Goal: Task Accomplishment & Management: Use online tool/utility

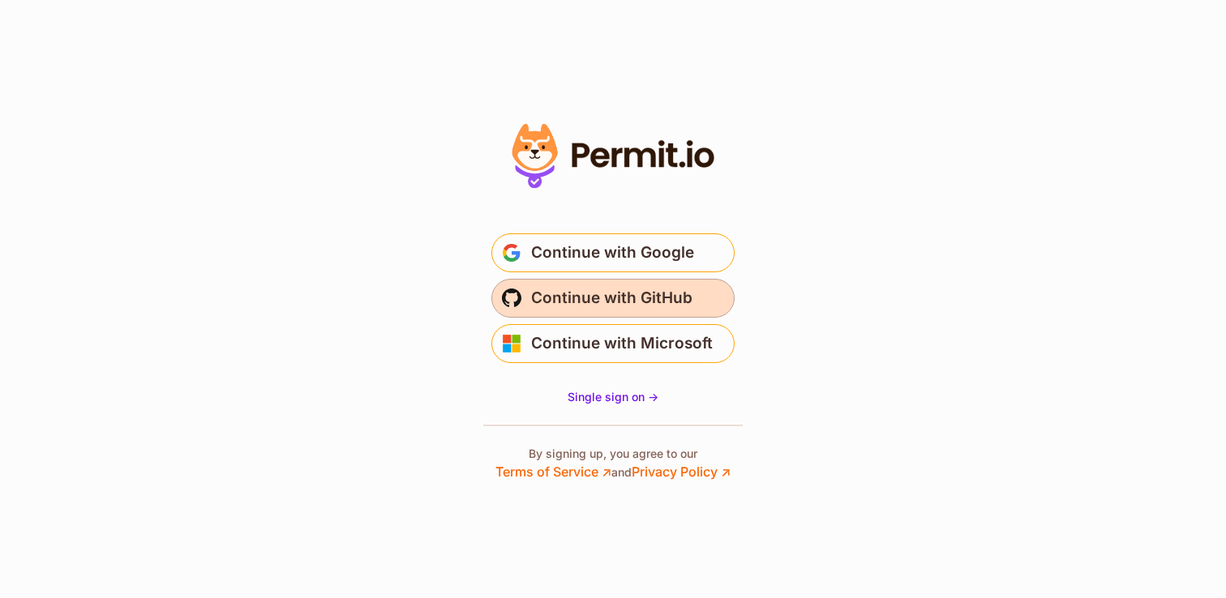
click at [548, 294] on span "Continue with GitHub" at bounding box center [611, 298] width 161 height 26
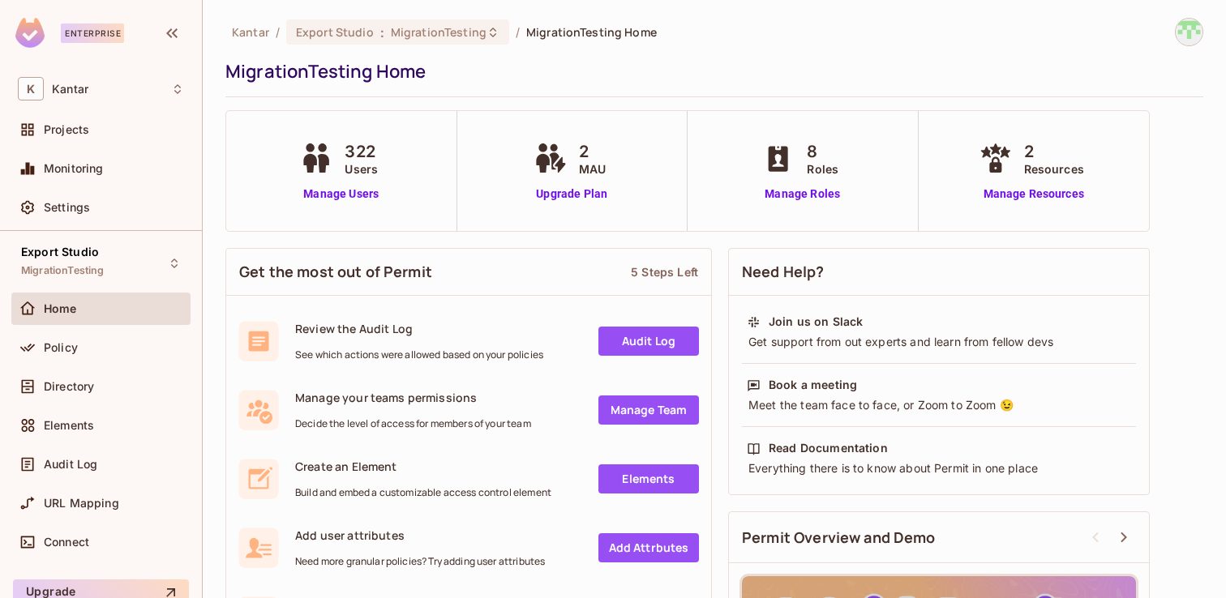
click at [422, 28] on span "MigrationTesting" at bounding box center [439, 31] width 96 height 15
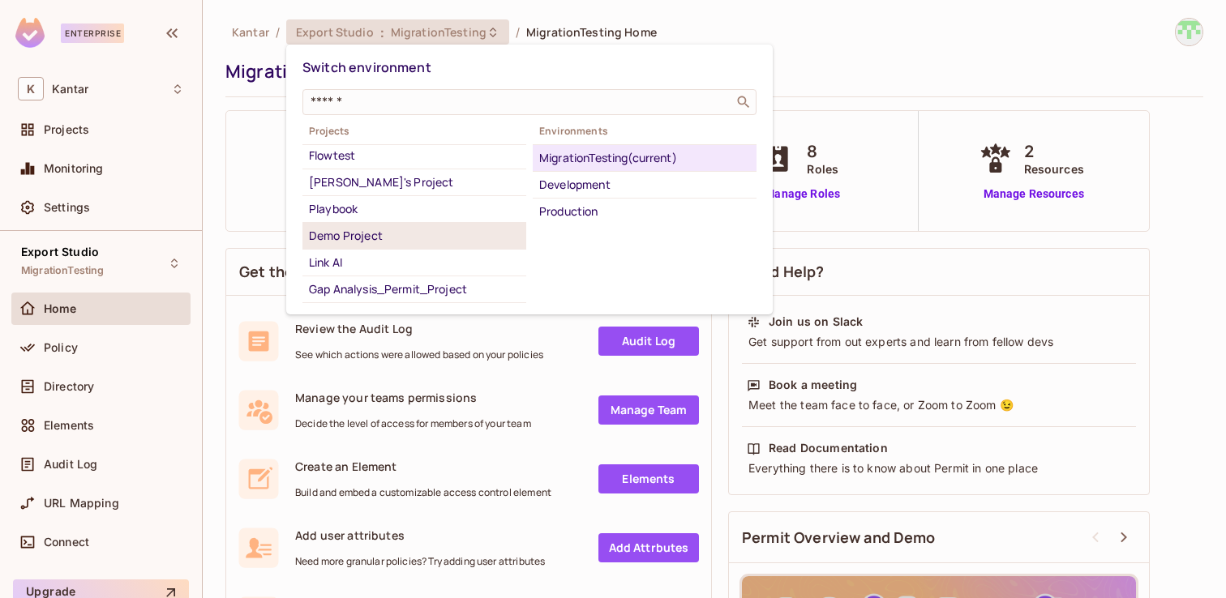
scroll to position [63, 0]
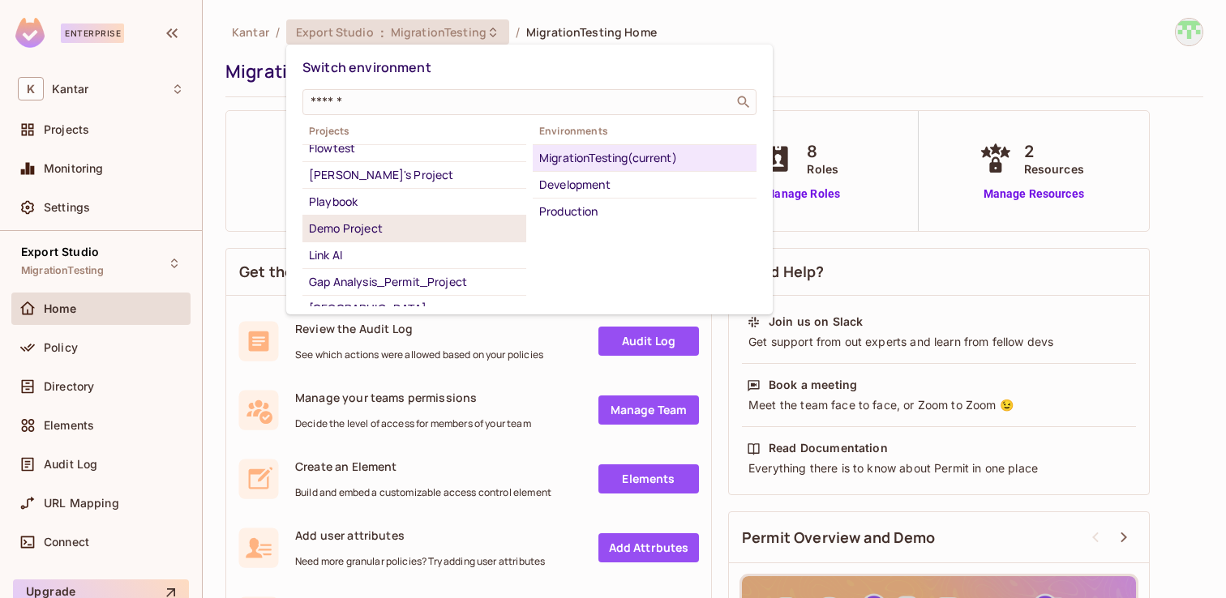
click at [371, 228] on div "Demo Project" at bounding box center [414, 228] width 211 height 19
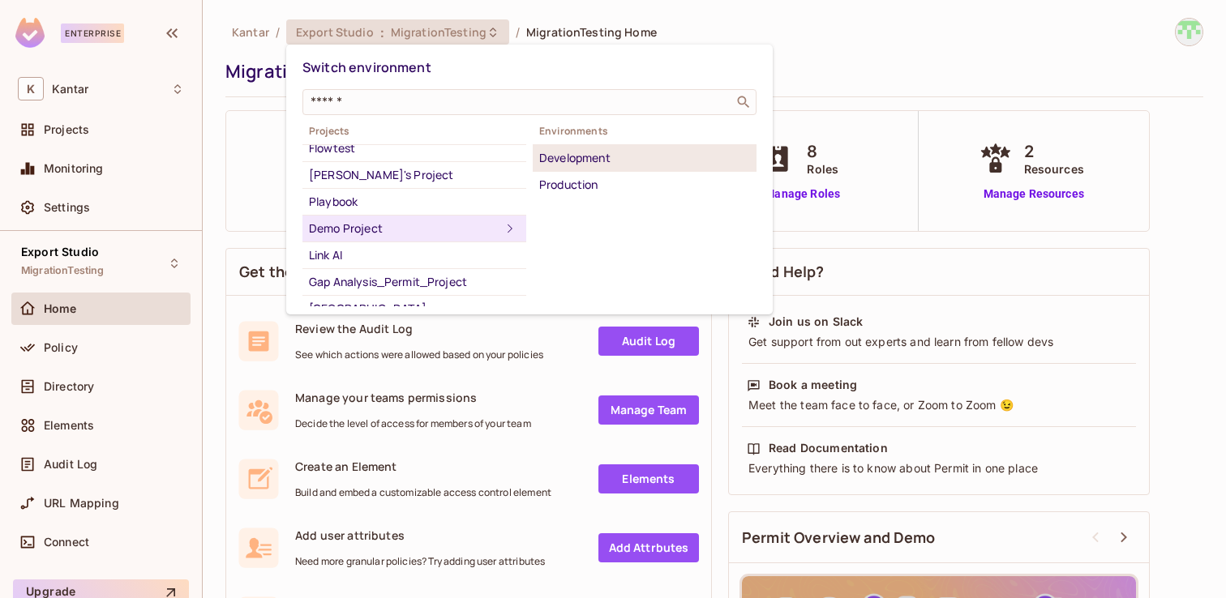
click at [564, 158] on div "Development" at bounding box center [644, 157] width 211 height 19
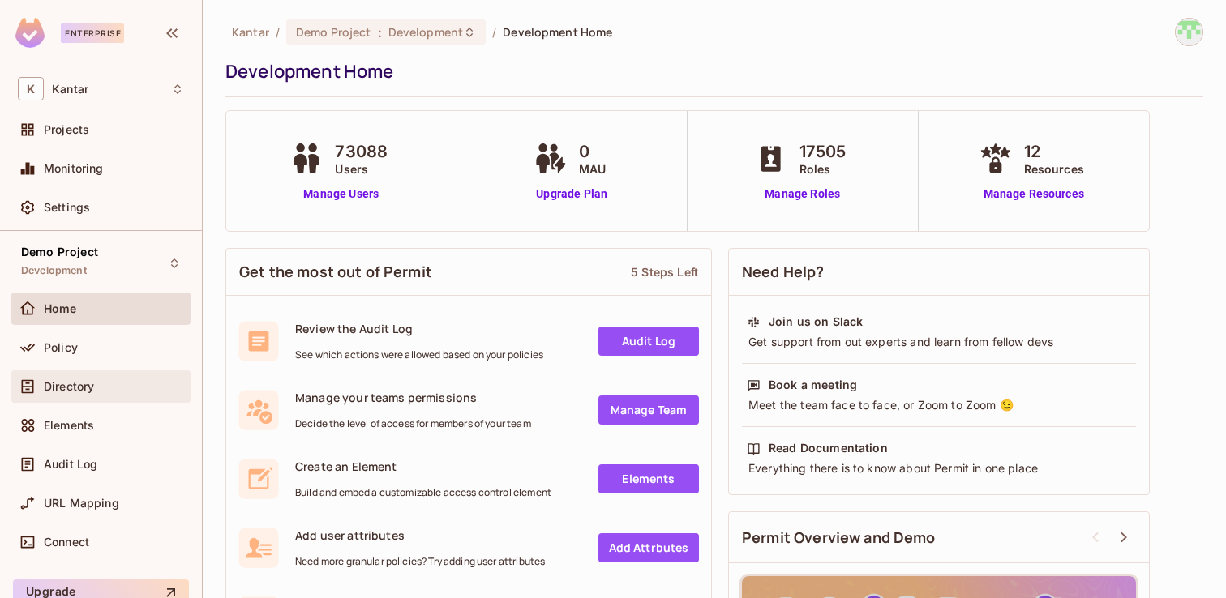
click at [73, 384] on span "Directory" at bounding box center [69, 386] width 50 height 13
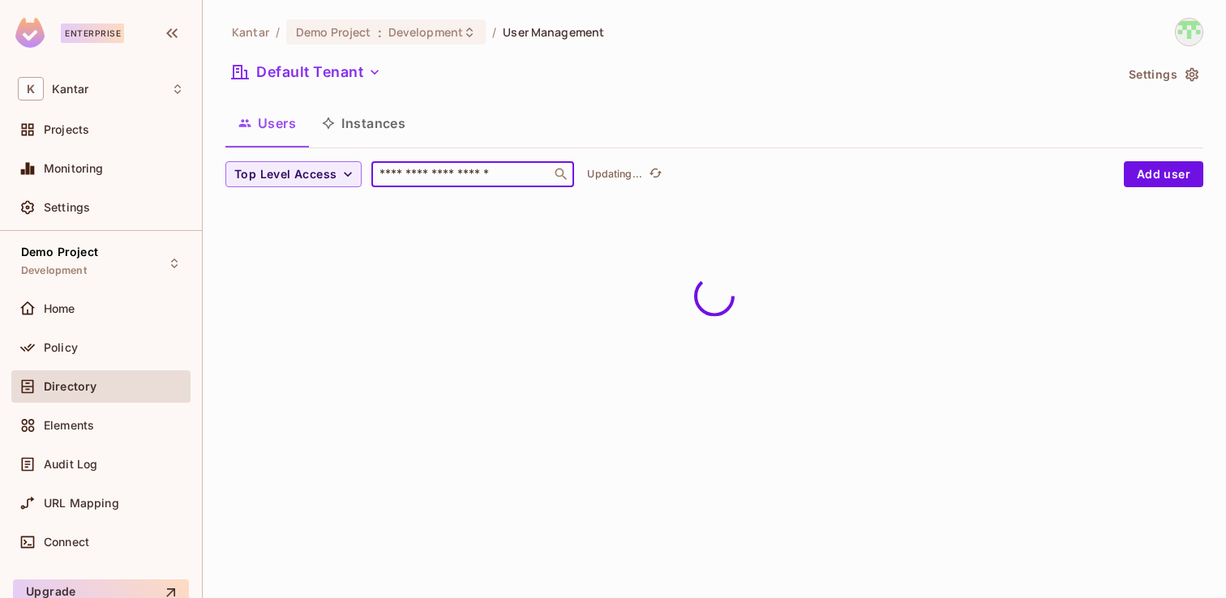
click at [435, 181] on input "text" at bounding box center [461, 174] width 170 height 16
click at [446, 177] on input "text" at bounding box center [461, 174] width 170 height 16
type input "*"
click at [116, 325] on div "Home" at bounding box center [100, 312] width 179 height 39
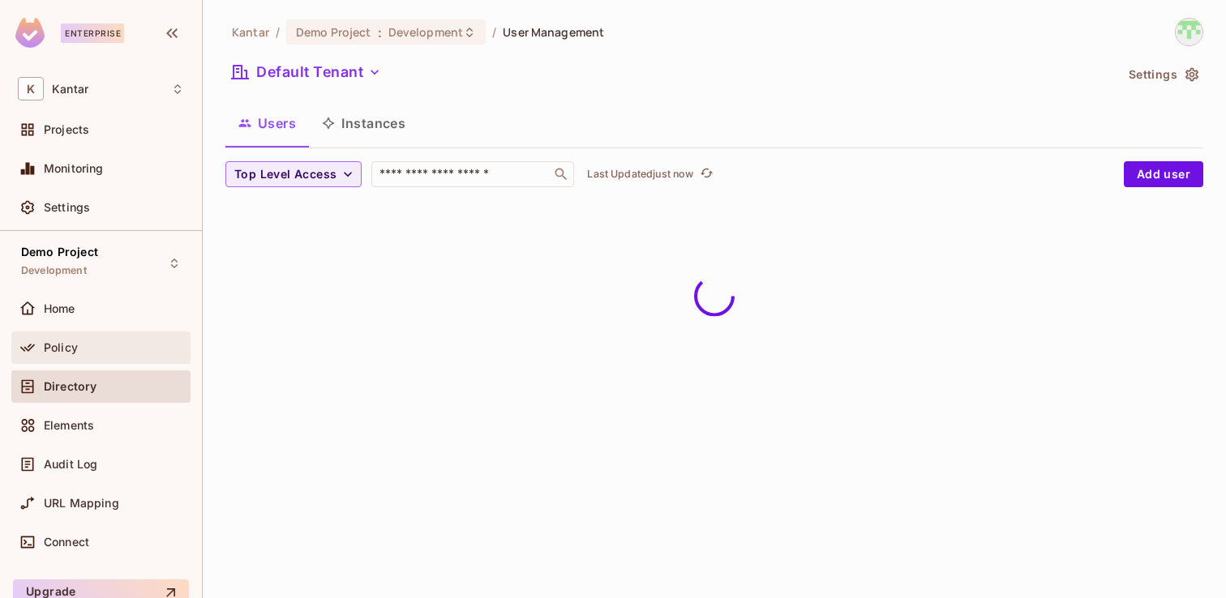
click at [86, 345] on div "Policy" at bounding box center [114, 347] width 140 height 13
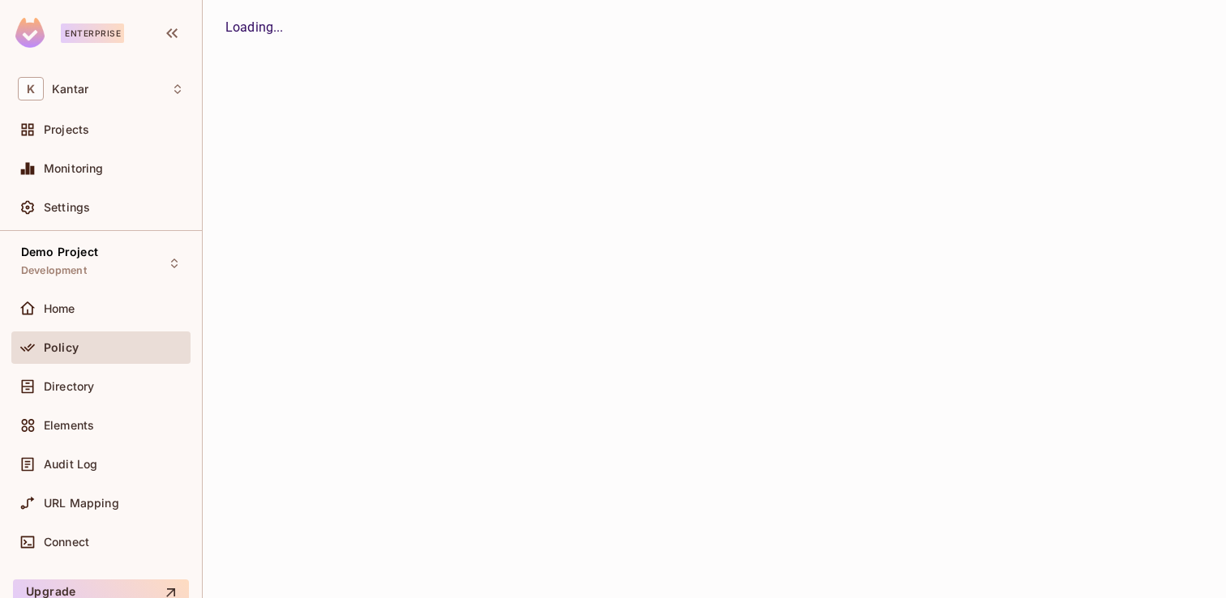
click at [478, 166] on div "Kantar / Demo Project : Development / User Management Default Tenant Settings U…" at bounding box center [714, 299] width 1023 height 598
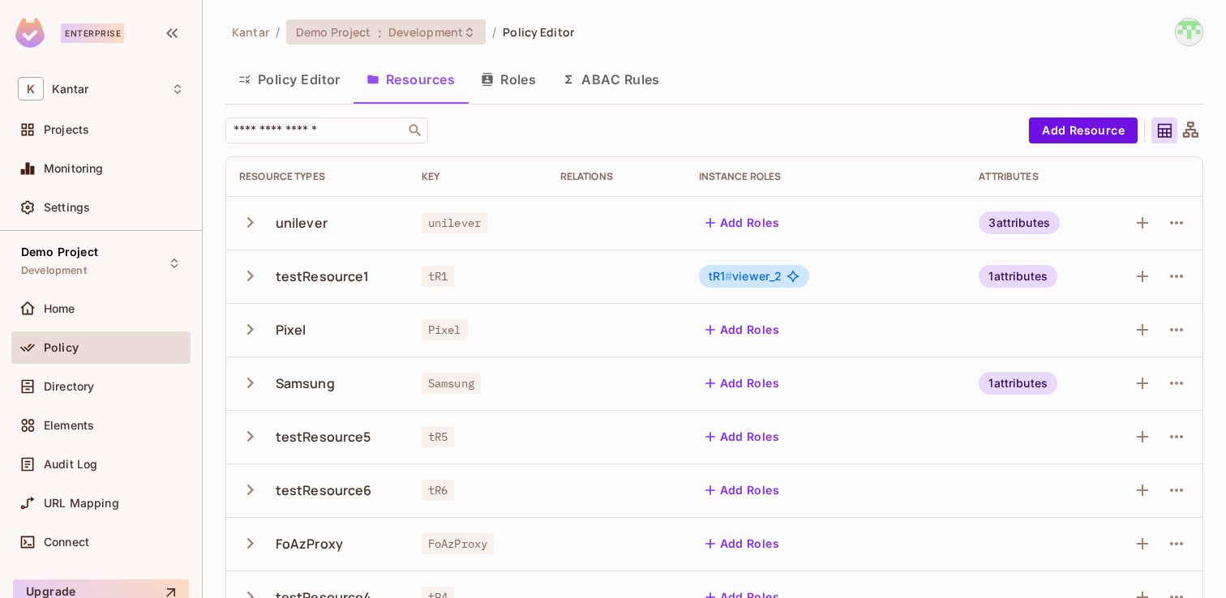
click at [384, 32] on div "Demo Project : Development" at bounding box center [376, 31] width 161 height 15
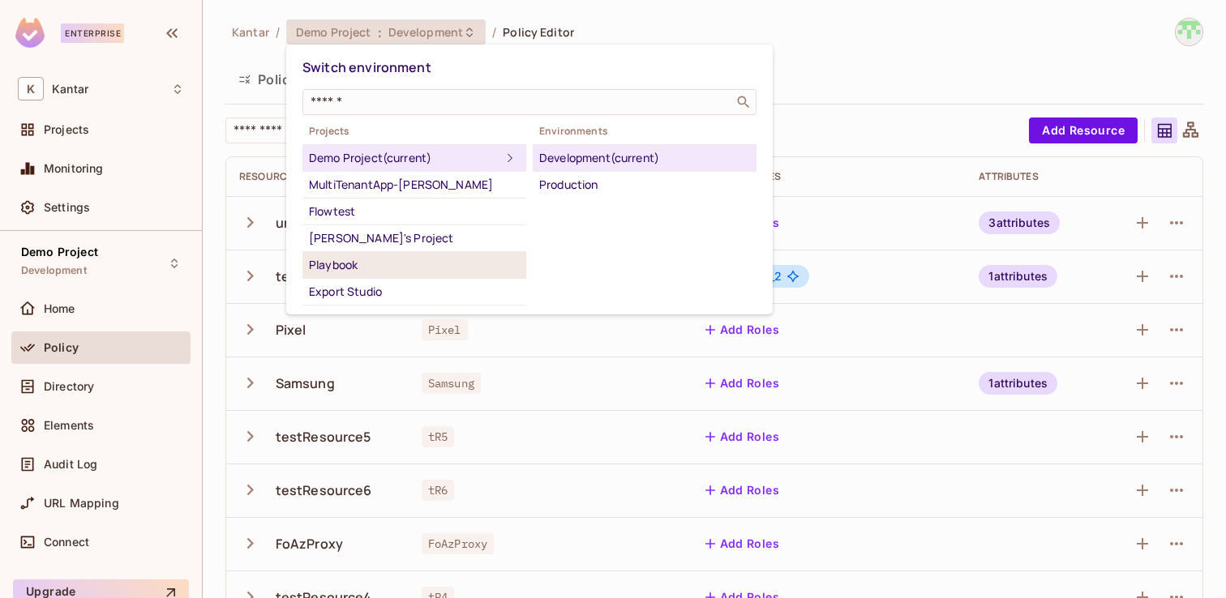
click at [350, 265] on div "Playbook" at bounding box center [414, 264] width 211 height 19
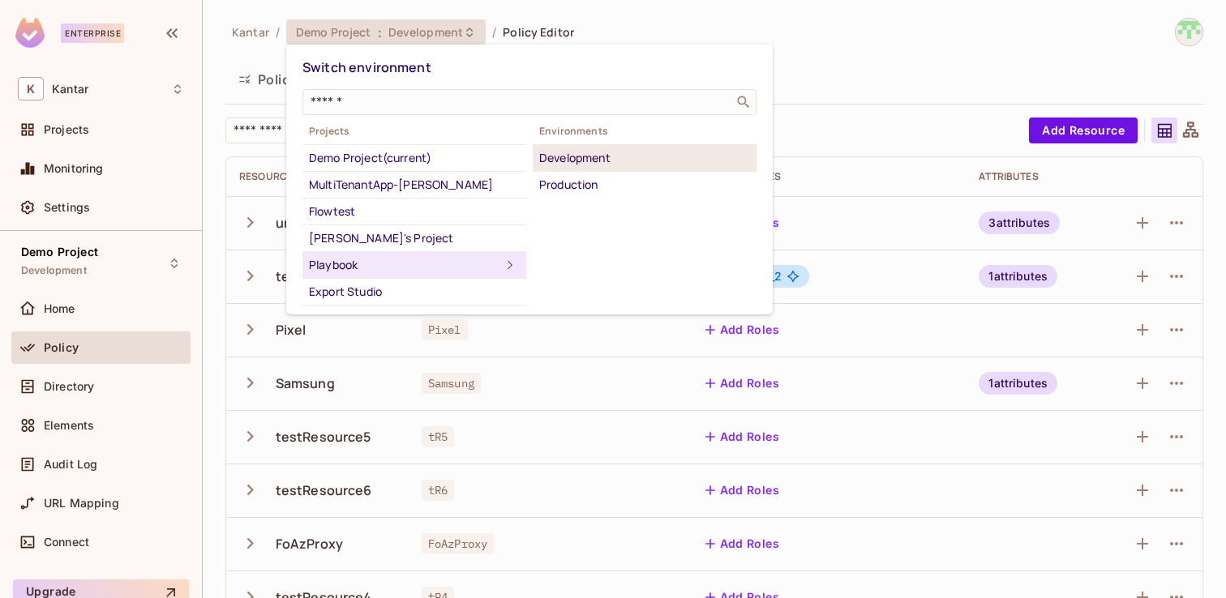
click at [593, 166] on div "Development" at bounding box center [644, 157] width 211 height 19
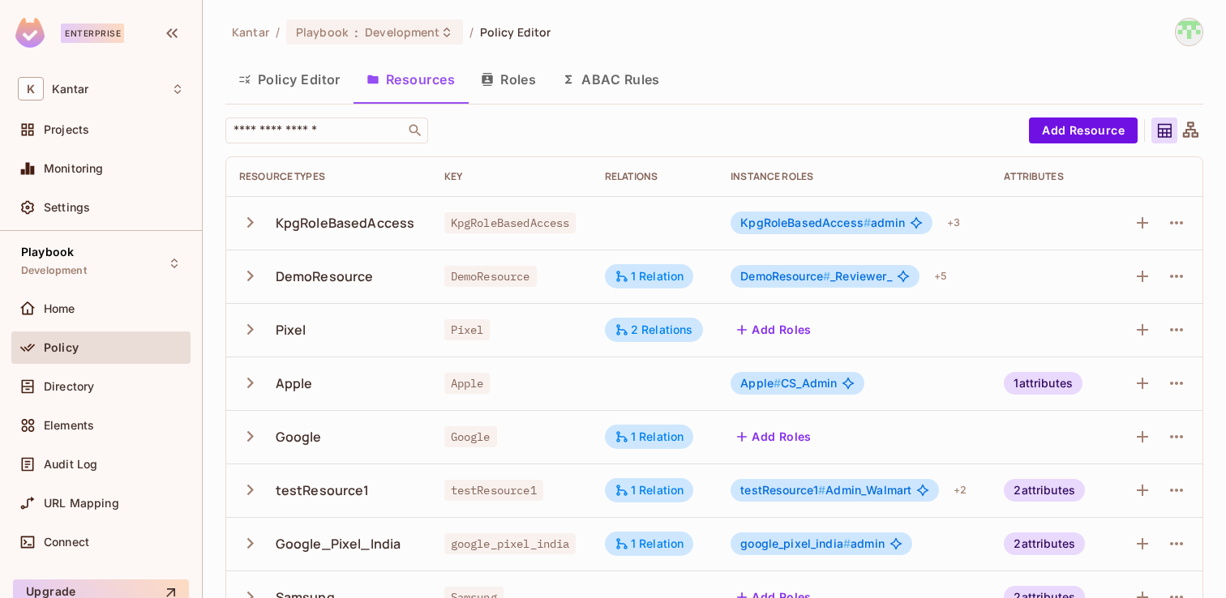
scroll to position [93, 0]
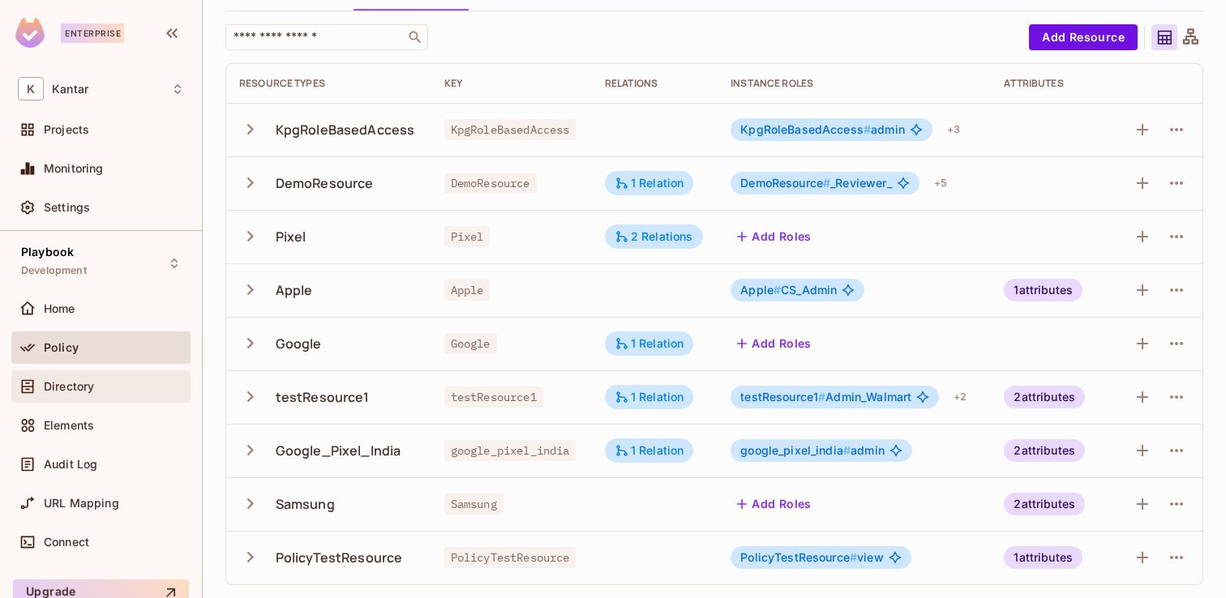
click at [99, 391] on div "Directory" at bounding box center [114, 386] width 140 height 13
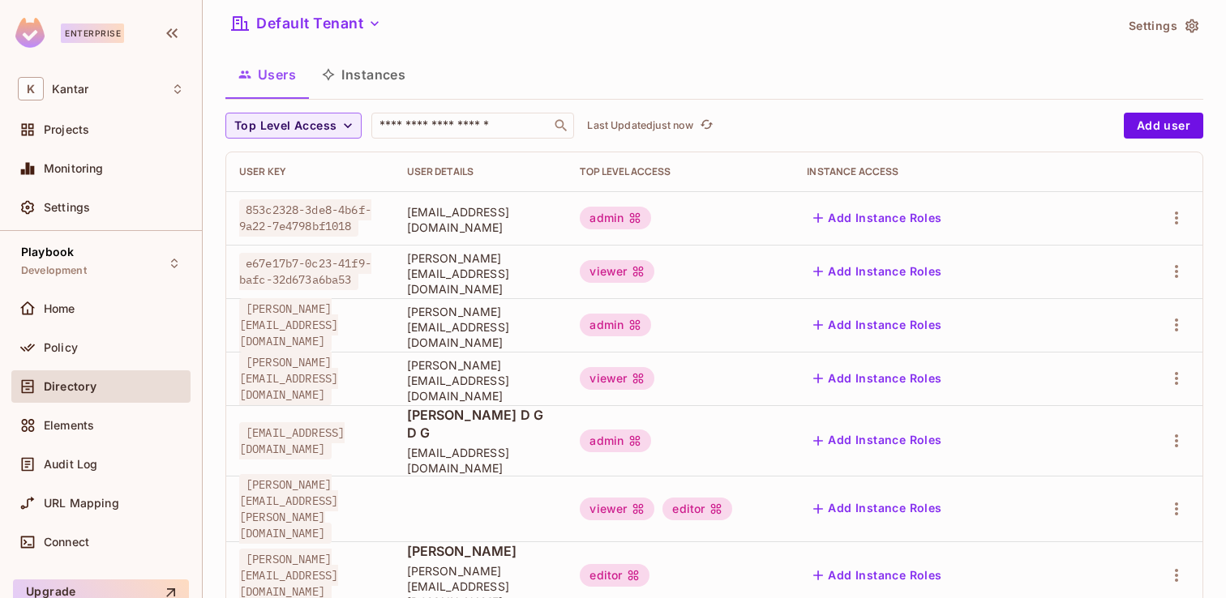
scroll to position [43, 0]
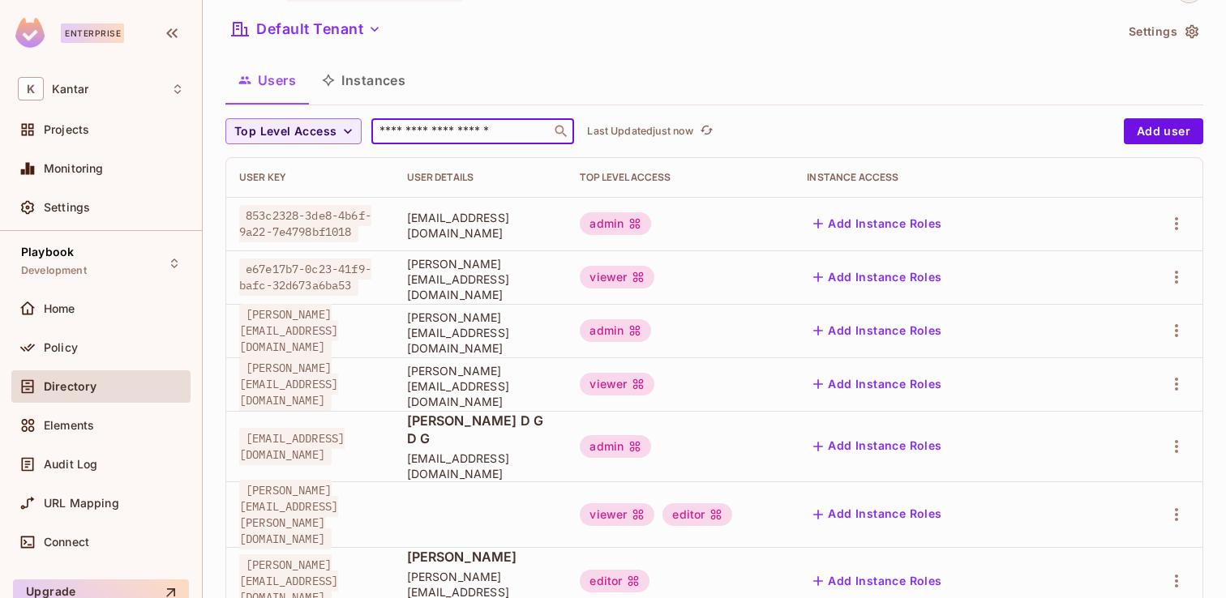
click at [443, 132] on input "text" at bounding box center [461, 131] width 170 height 16
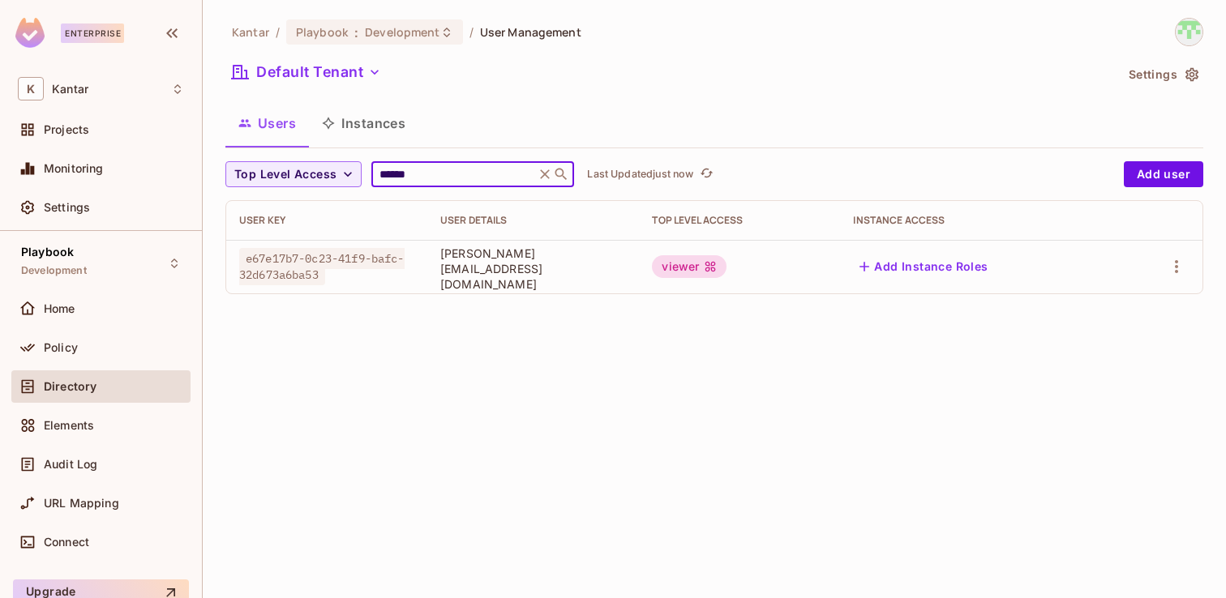
type input "******"
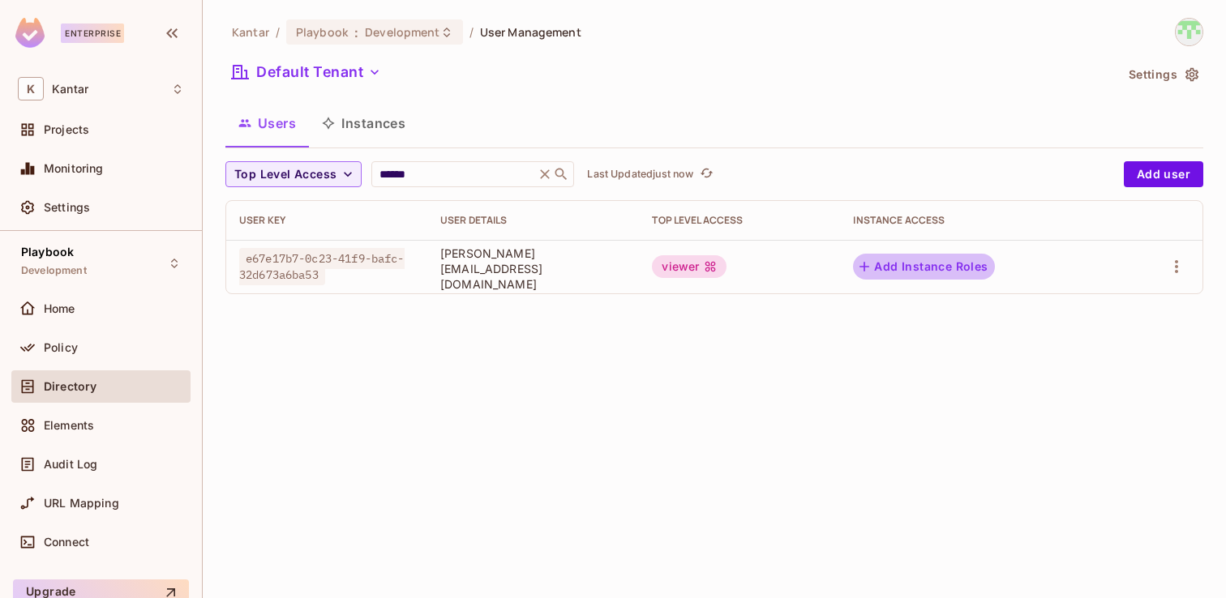
click at [970, 271] on button "Add Instance Roles" at bounding box center [923, 267] width 141 height 26
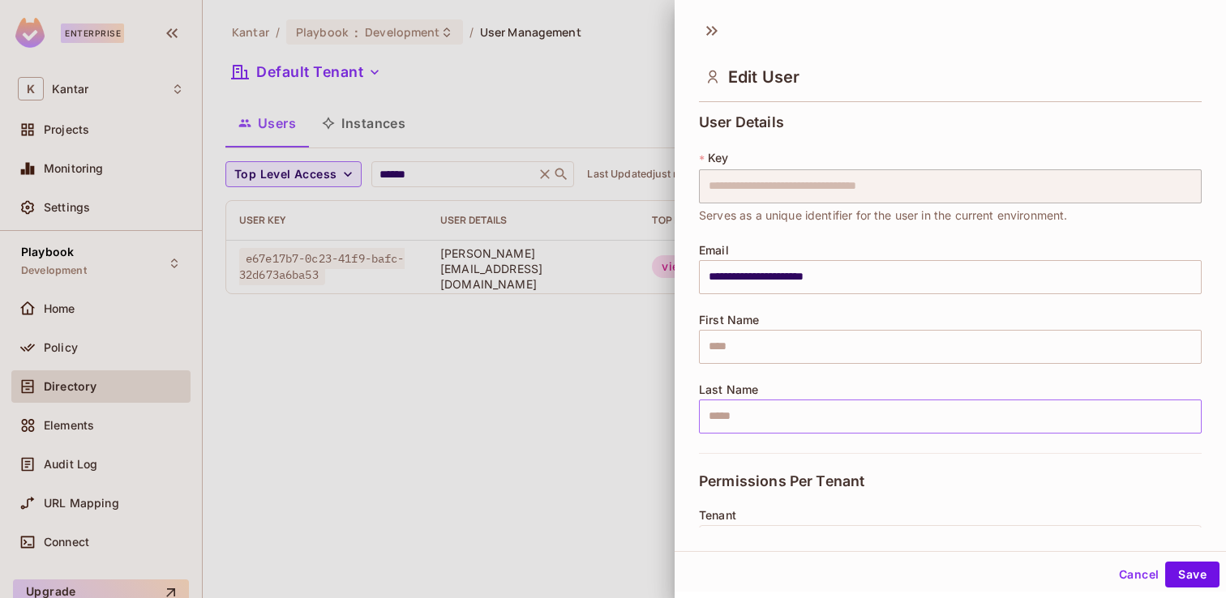
scroll to position [264, 0]
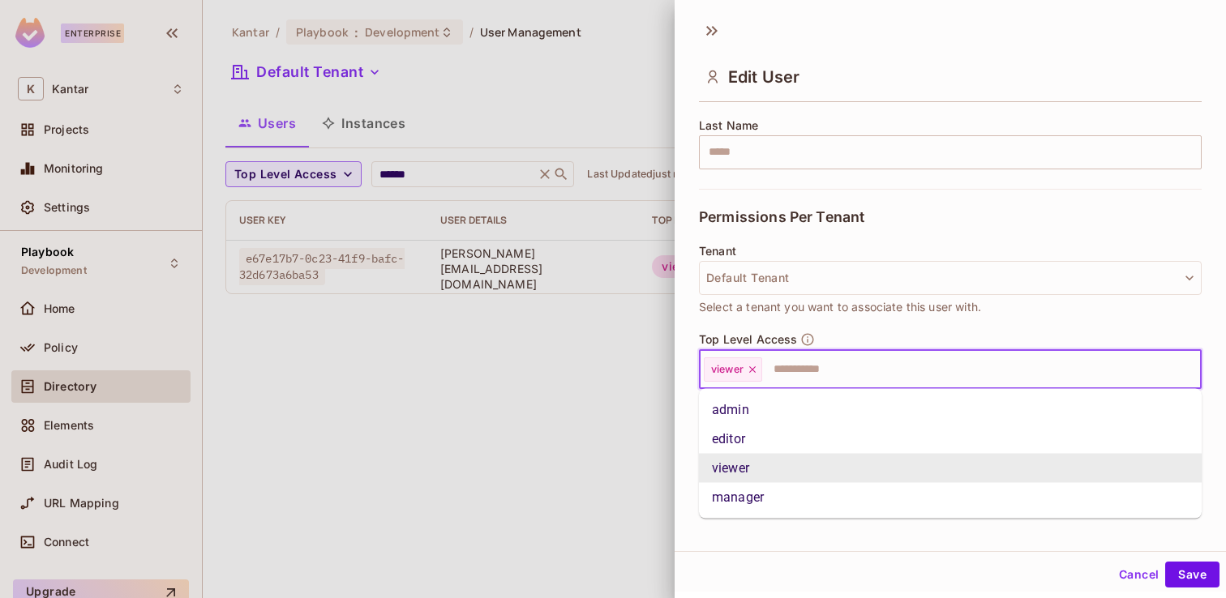
click at [827, 375] on input "text" at bounding box center [967, 370] width 406 height 32
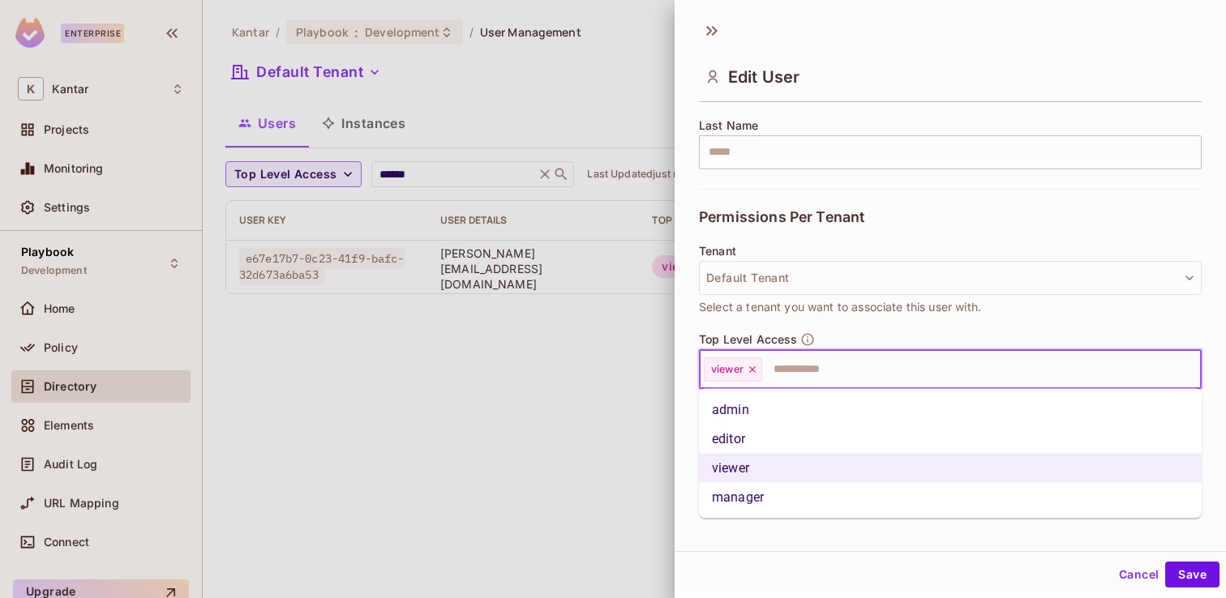
click at [773, 425] on li "editor" at bounding box center [950, 439] width 503 height 29
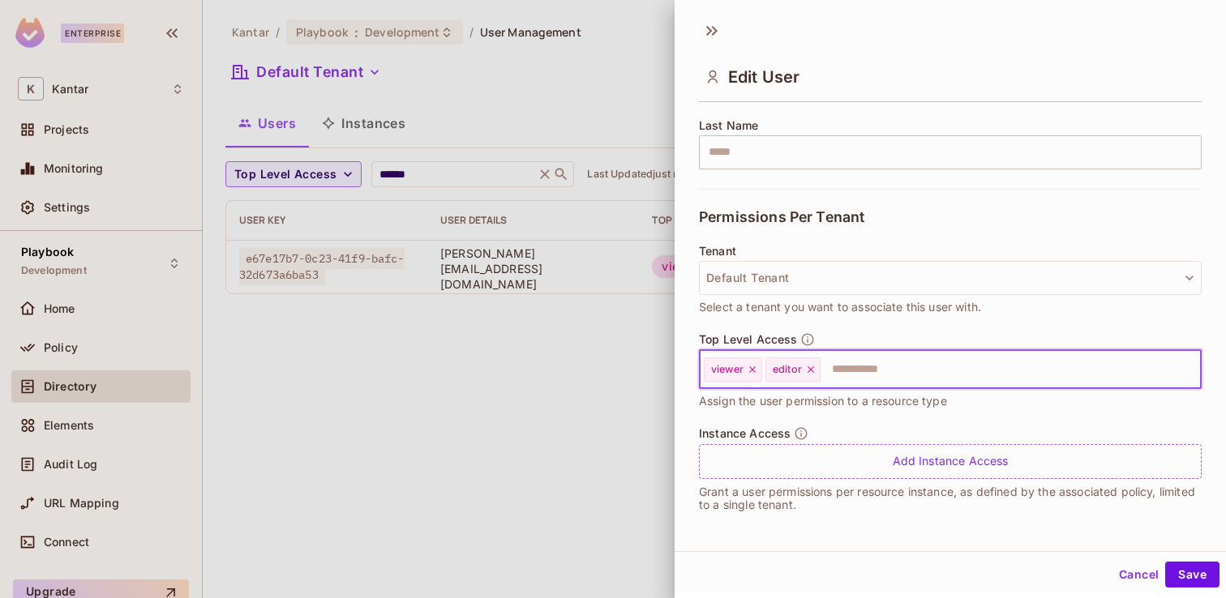
click at [862, 371] on input "text" at bounding box center [996, 370] width 348 height 32
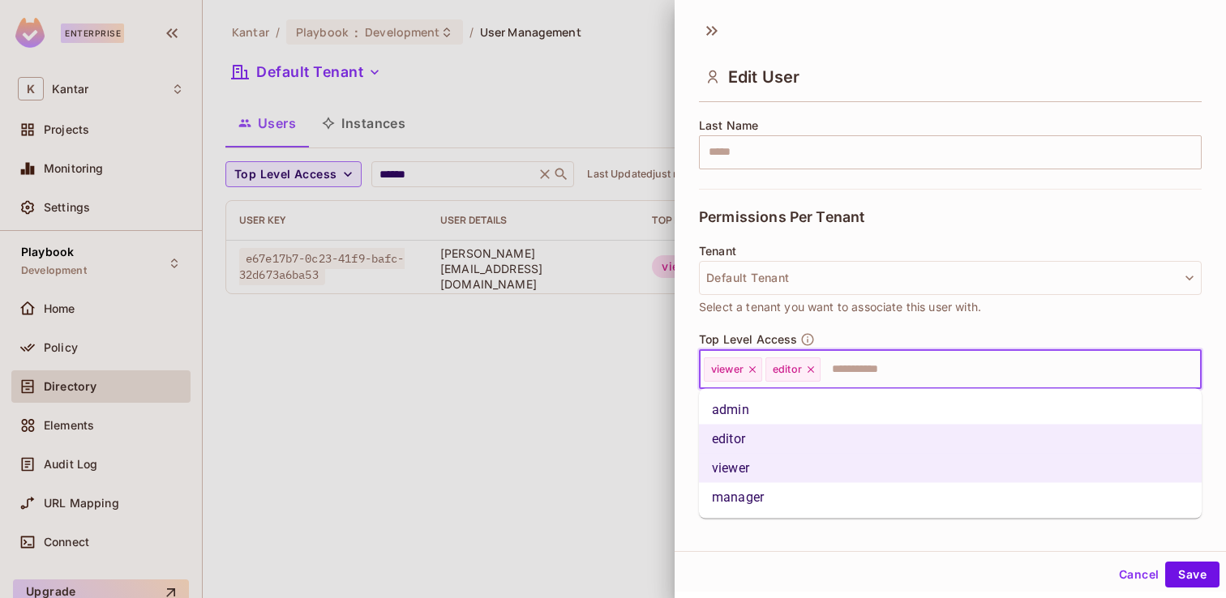
click at [782, 414] on li "admin" at bounding box center [950, 410] width 503 height 29
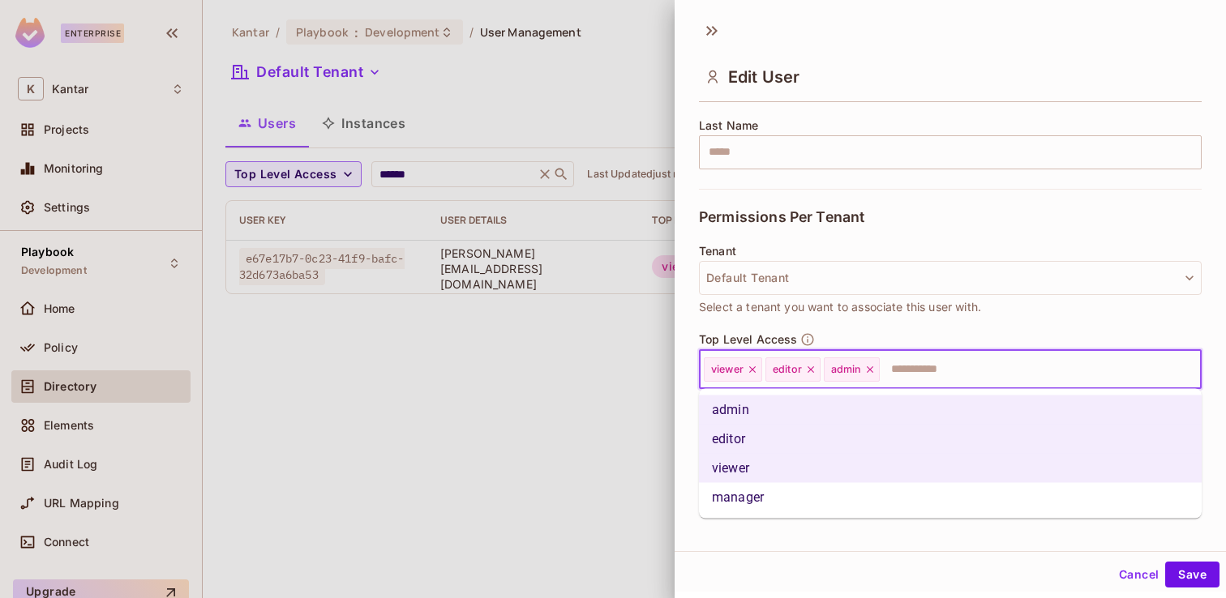
click at [886, 368] on input "text" at bounding box center [1025, 370] width 289 height 32
click at [765, 492] on li "manager" at bounding box center [950, 497] width 503 height 29
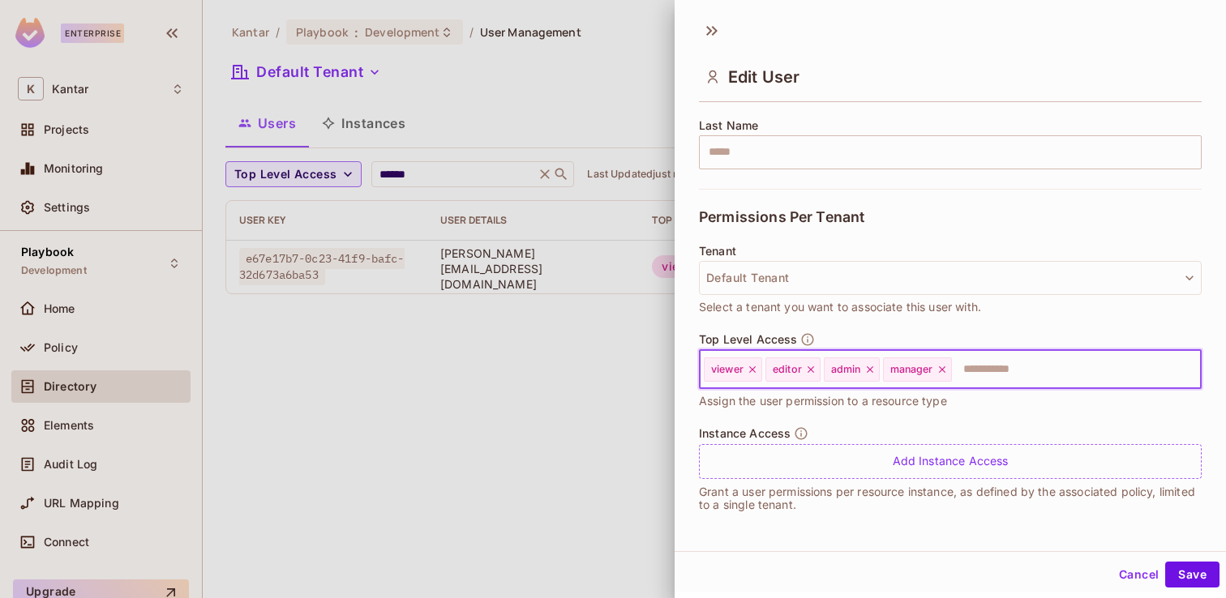
scroll to position [2, 0]
click at [1180, 562] on button "Save" at bounding box center [1192, 572] width 54 height 26
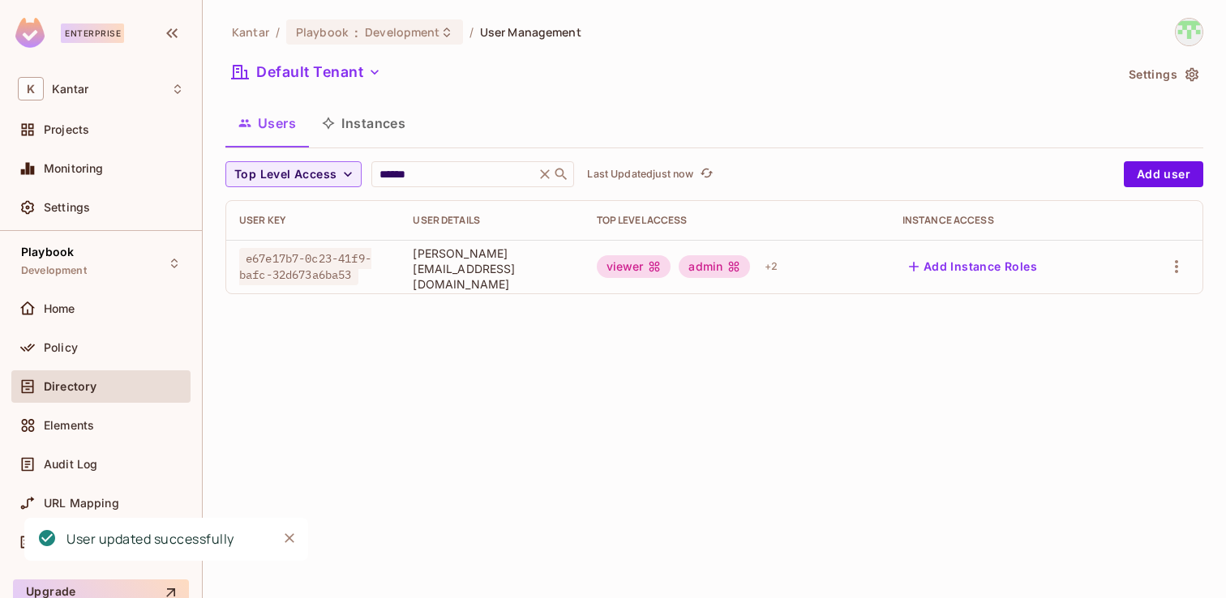
click at [495, 426] on div "Kantar / Playbook : Development / User Management Default Tenant Settings Users…" at bounding box center [714, 299] width 1023 height 598
click at [78, 360] on div "Policy" at bounding box center [100, 348] width 179 height 32
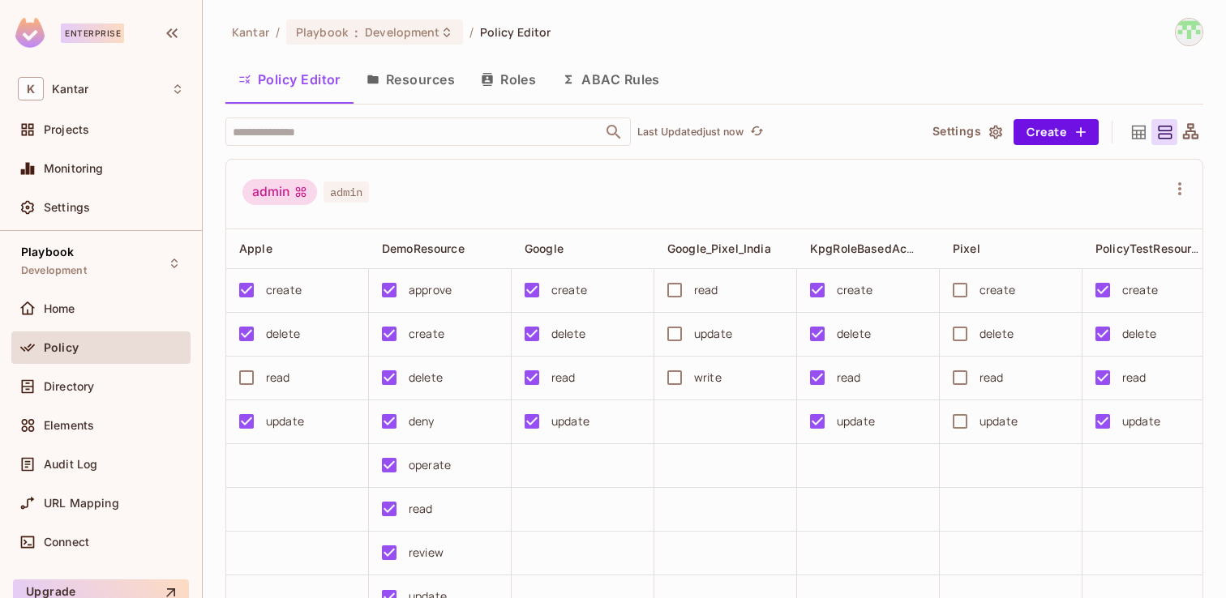
click at [502, 79] on button "Roles" at bounding box center [508, 79] width 81 height 41
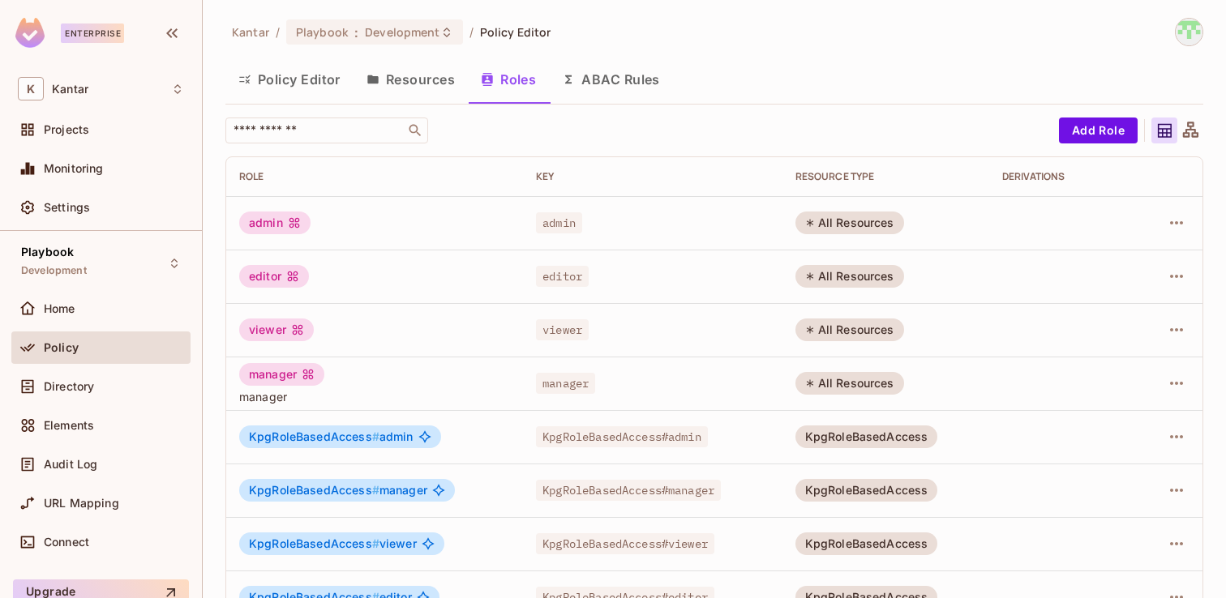
click at [281, 84] on button "Policy Editor" at bounding box center [289, 79] width 128 height 41
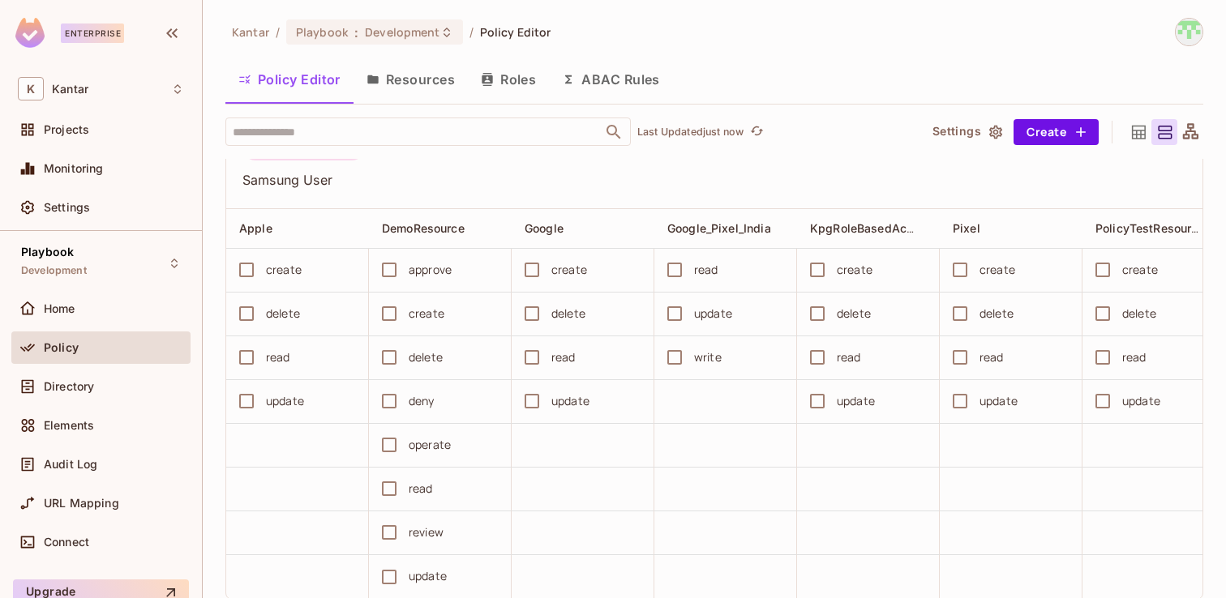
scroll to position [41, 0]
